Goal: Navigation & Orientation: Understand site structure

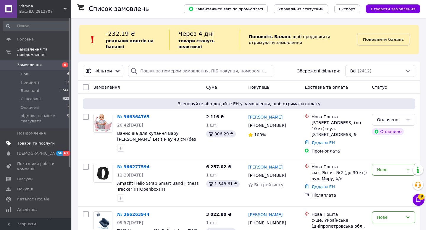
click at [29, 144] on span "Товари та послуги" at bounding box center [36, 143] width 38 height 5
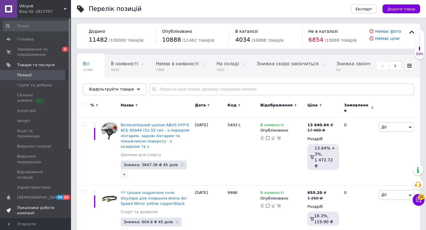
click at [27, 205] on span "Показники роботи компанії" at bounding box center [36, 210] width 38 height 11
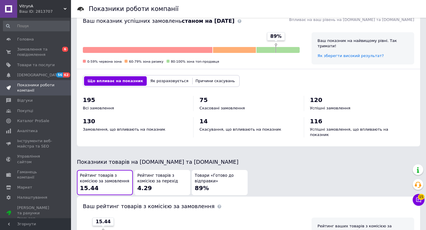
scroll to position [188, 0]
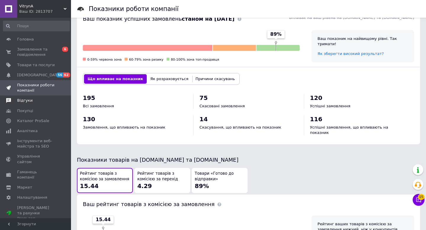
click at [24, 101] on span "Відгуки" at bounding box center [24, 100] width 15 height 5
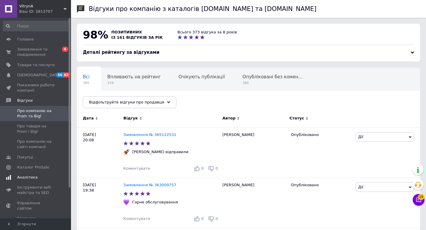
click at [28, 176] on span "Аналітика" at bounding box center [27, 177] width 20 height 5
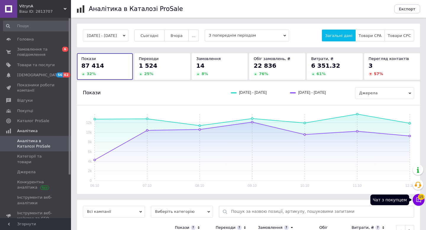
click at [417, 199] on icon at bounding box center [418, 200] width 6 height 6
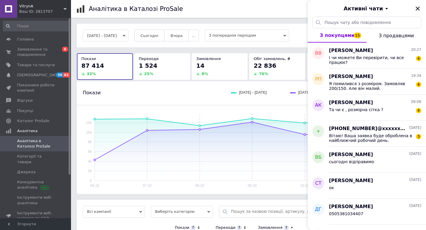
click at [416, 8] on icon "Закрити" at bounding box center [417, 9] width 4 height 4
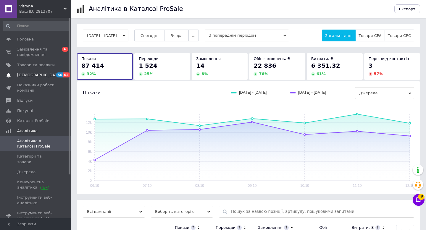
click at [30, 75] on span "[DEMOGRAPHIC_DATA]" at bounding box center [39, 74] width 44 height 5
